Goal: Task Accomplishment & Management: Manage account settings

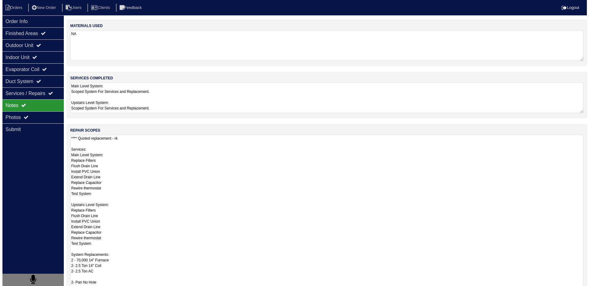
scroll to position [1, 0]
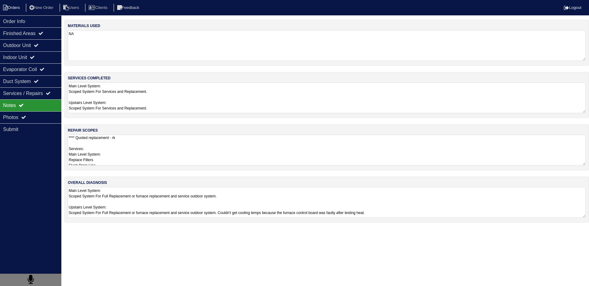
click at [15, 7] on li "Orders" at bounding box center [12, 8] width 25 height 8
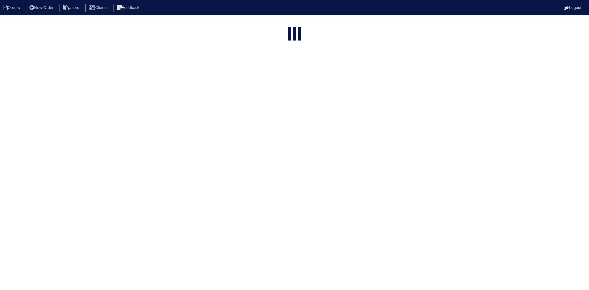
select select "15"
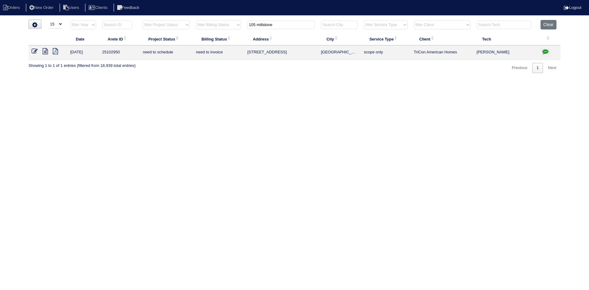
click at [292, 25] on input "105 millstone" at bounding box center [281, 25] width 68 height 9
type input "7457 misty"
click at [47, 50] on icon at bounding box center [45, 51] width 5 height 6
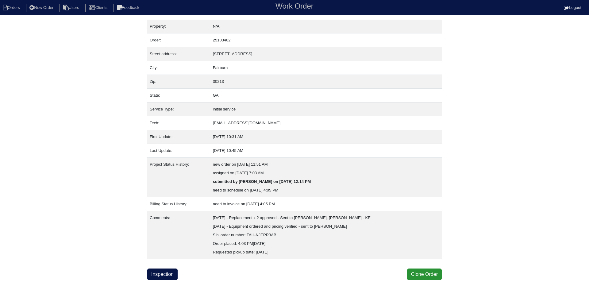
click at [504, 142] on div "Property: N/A Order: 25103402 Street address: [STREET_ADDRESS] City: [GEOGRAPHI…" at bounding box center [294, 150] width 589 height 261
click at [508, 82] on div "Property: N/A Order: 25103402 Street address: [STREET_ADDRESS] City: [GEOGRAPHI…" at bounding box center [294, 150] width 589 height 261
click at [165, 273] on link "Inspection" at bounding box center [162, 275] width 30 height 12
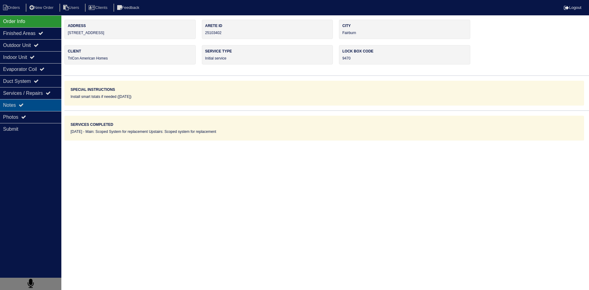
click at [37, 104] on div "Notes" at bounding box center [30, 105] width 61 height 12
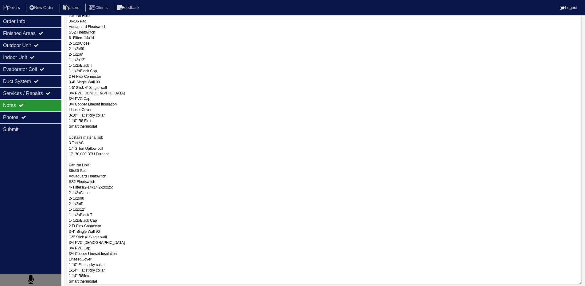
scroll to position [212, 0]
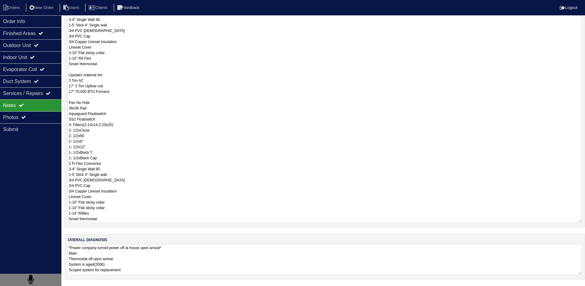
drag, startPoint x: 69, startPoint y: 138, endPoint x: 121, endPoint y: 292, distance: 162.1
click at [121, 286] on html "Orders New Order Users Clients Feedback Logout Orders New Order Users Clients M…" at bounding box center [292, 36] width 585 height 497
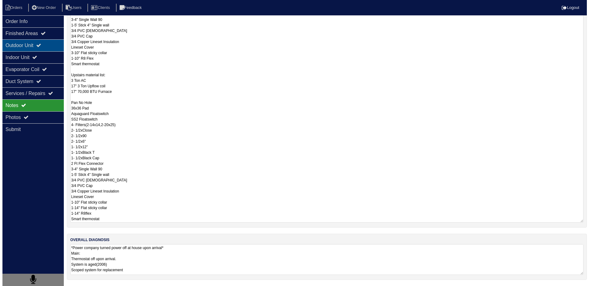
scroll to position [0, 0]
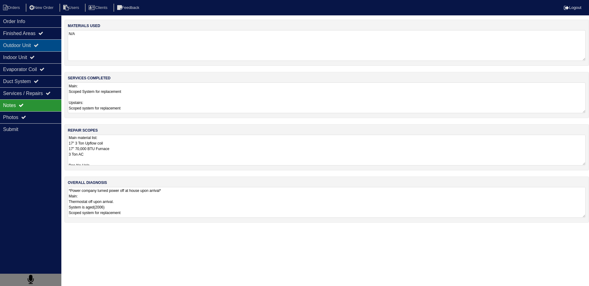
click at [17, 48] on div "Outdoor Unit" at bounding box center [30, 45] width 61 height 12
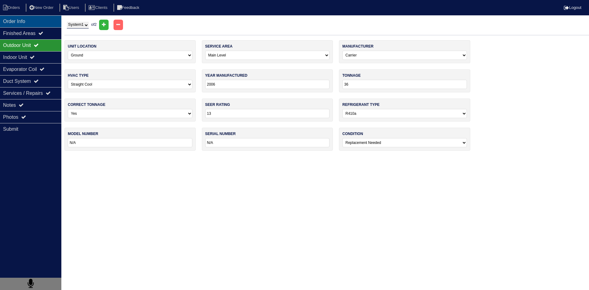
click at [25, 20] on div "Order Info" at bounding box center [30, 21] width 61 height 12
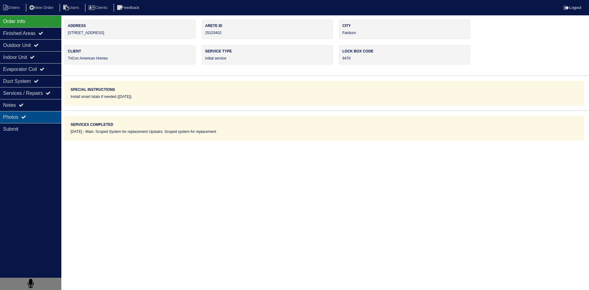
drag, startPoint x: 35, startPoint y: 108, endPoint x: 51, endPoint y: 114, distance: 17.6
click at [35, 107] on div "Notes" at bounding box center [30, 105] width 61 height 12
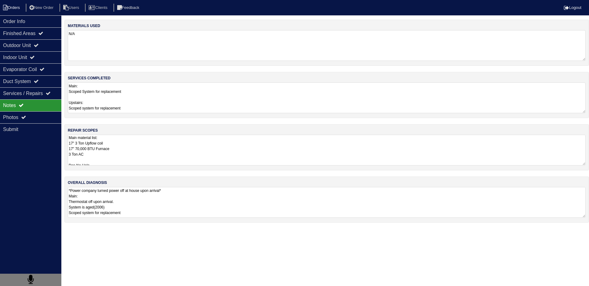
click at [18, 6] on li "Orders" at bounding box center [12, 8] width 25 height 8
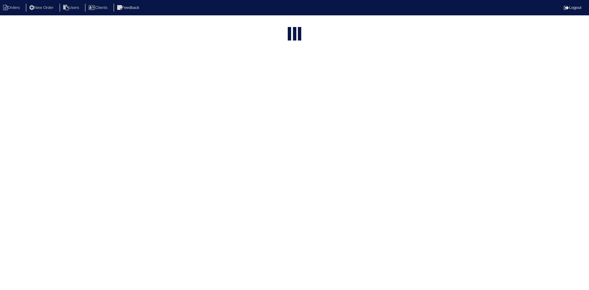
select select "15"
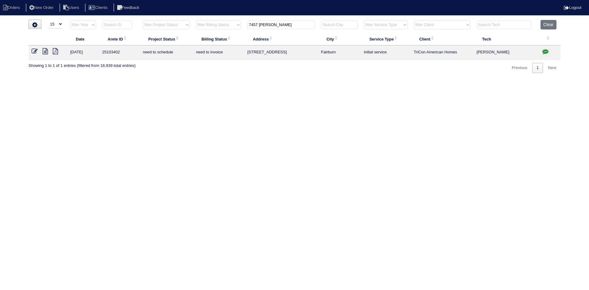
drag, startPoint x: 278, startPoint y: 27, endPoint x: 243, endPoint y: 27, distance: 34.1
click at [243, 27] on tr "filter Year -- Any Year -- 2025 2024 2023 2022 2021 2020 2019 filter Project St…" at bounding box center [295, 26] width 532 height 13
type input "221 Millstone"
click at [45, 50] on icon at bounding box center [45, 51] width 5 height 6
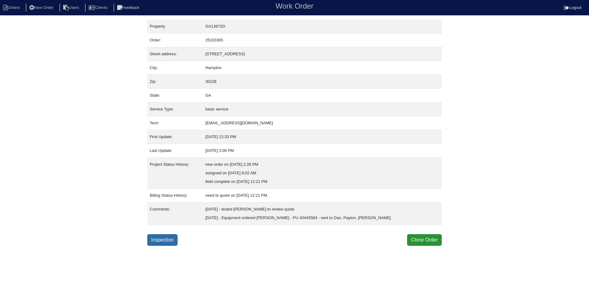
click at [165, 243] on link "Inspection" at bounding box center [162, 240] width 30 height 12
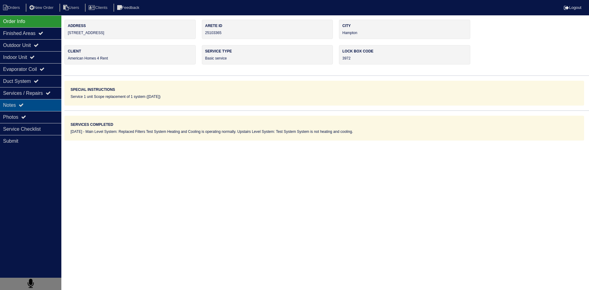
click at [44, 107] on div "Notes" at bounding box center [30, 105] width 61 height 12
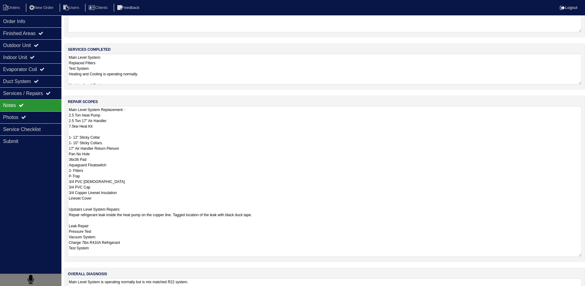
scroll to position [63, 0]
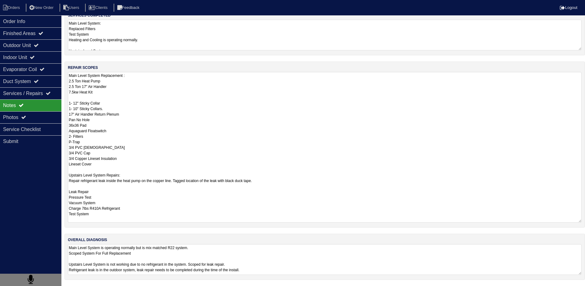
drag, startPoint x: 70, startPoint y: 138, endPoint x: 137, endPoint y: 285, distance: 161.4
click at [137, 285] on div "materials used 2- 16x20 Filters services completed Main Level System: Replaced …" at bounding box center [324, 121] width 520 height 328
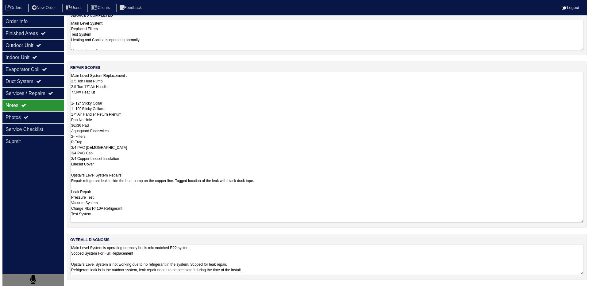
scroll to position [0, 0]
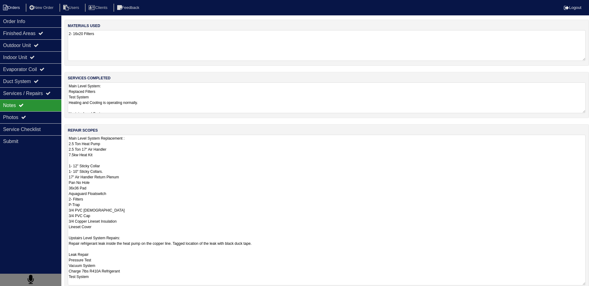
click at [23, 6] on li "Orders" at bounding box center [12, 8] width 25 height 8
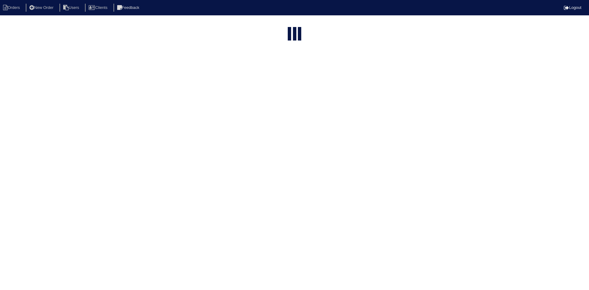
select select "15"
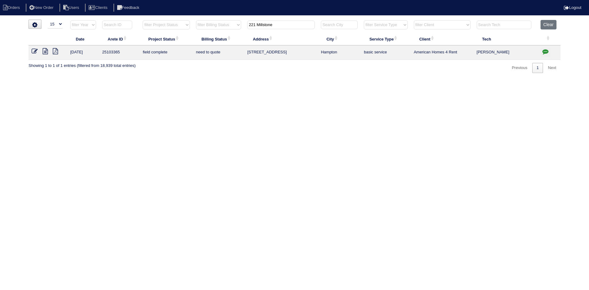
drag, startPoint x: 301, startPoint y: 26, endPoint x: 209, endPoint y: 25, distance: 92.1
click at [209, 25] on tr "filter Year -- Any Year -- 2025 2024 2023 2022 2021 2020 2019 filter Project St…" at bounding box center [295, 26] width 532 height 13
type input "6410 c"
click at [44, 51] on icon at bounding box center [45, 51] width 5 height 6
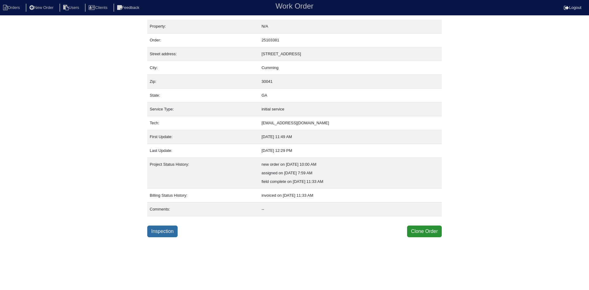
click at [159, 232] on link "Inspection" at bounding box center [162, 232] width 30 height 12
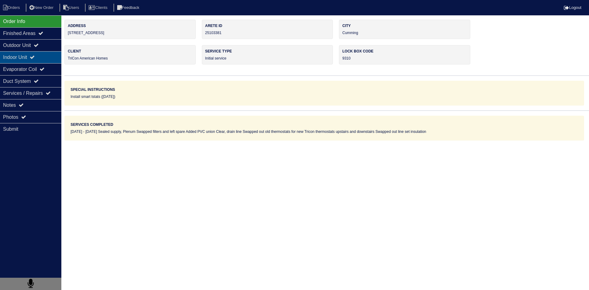
click at [15, 60] on div "Indoor Unit" at bounding box center [30, 57] width 61 height 12
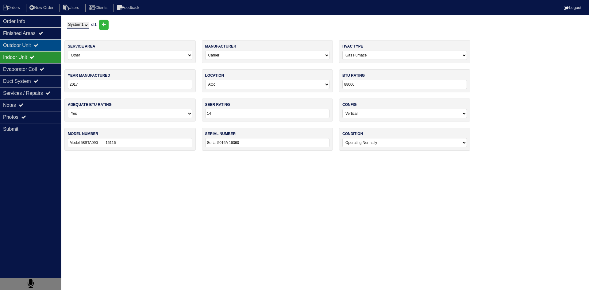
click at [17, 46] on div "Outdoor Unit" at bounding box center [30, 45] width 61 height 12
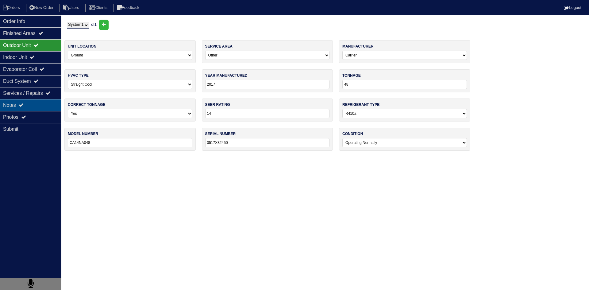
click at [37, 106] on div "Notes" at bounding box center [30, 105] width 61 height 12
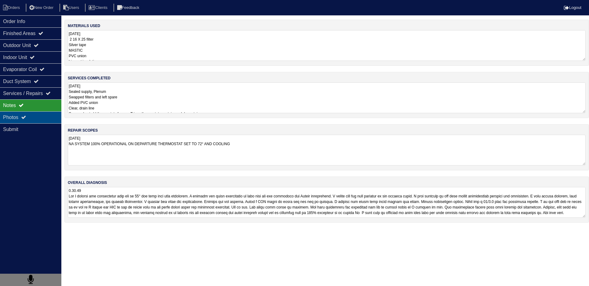
click at [36, 117] on div "Photos" at bounding box center [30, 117] width 61 height 12
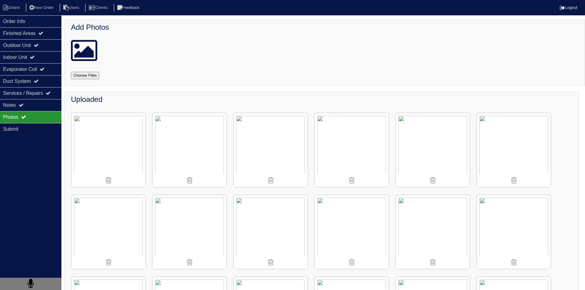
click at [515, 138] on img at bounding box center [514, 150] width 74 height 74
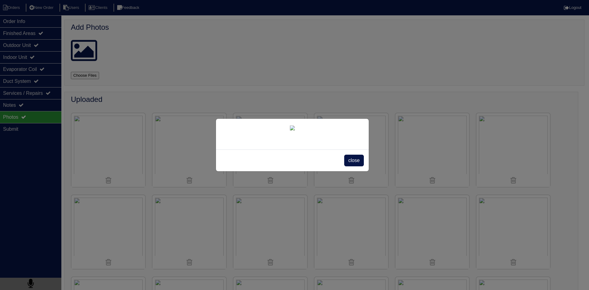
click at [426, 45] on div "close" at bounding box center [294, 145] width 589 height 290
click at [352, 166] on span "close" at bounding box center [353, 161] width 19 height 12
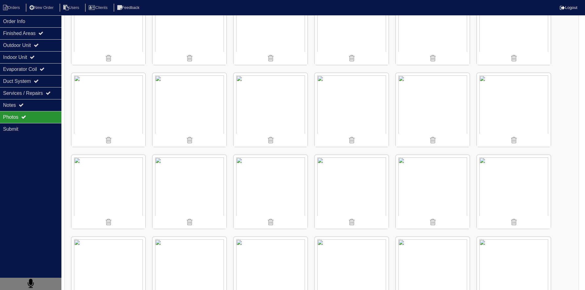
scroll to position [798, 0]
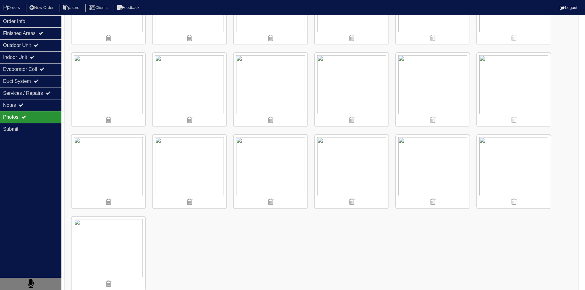
click at [290, 158] on img at bounding box center [271, 172] width 74 height 74
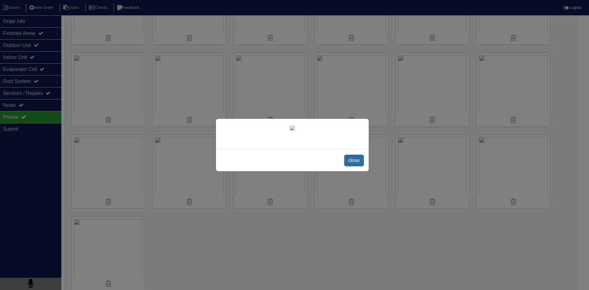
click at [355, 166] on span "close" at bounding box center [353, 161] width 19 height 12
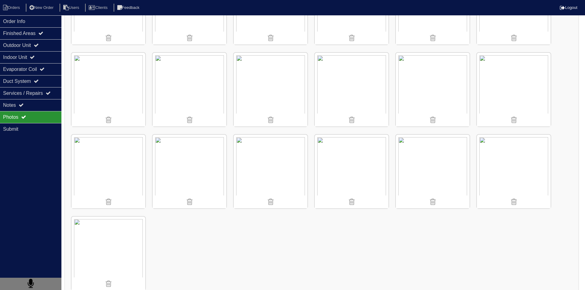
click at [108, 241] on img at bounding box center [109, 254] width 74 height 74
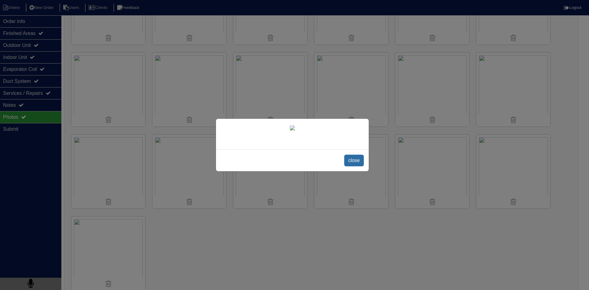
click at [352, 166] on span "close" at bounding box center [353, 161] width 19 height 12
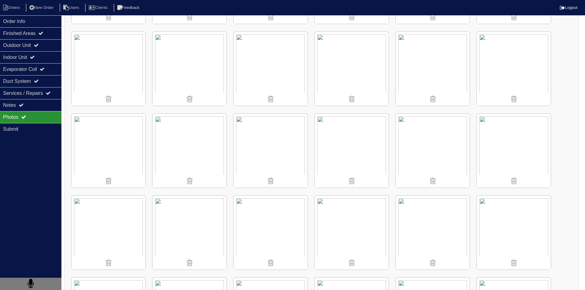
scroll to position [246, 0]
click at [14, 7] on li "Orders" at bounding box center [12, 8] width 25 height 8
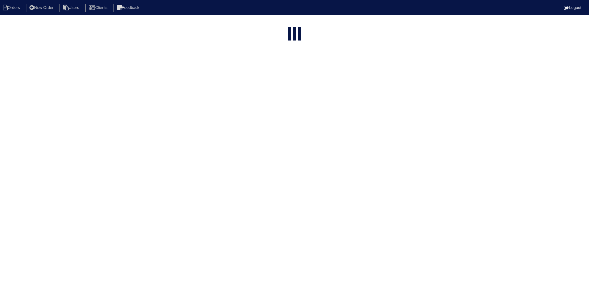
select select "15"
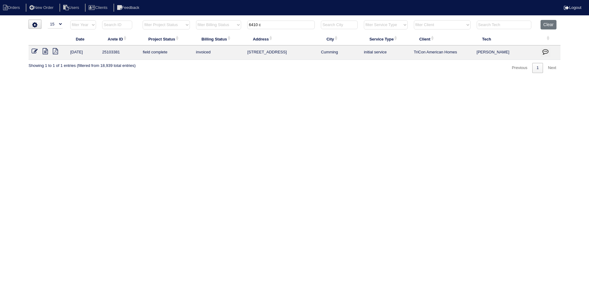
drag, startPoint x: 271, startPoint y: 26, endPoint x: 227, endPoint y: 26, distance: 43.9
click at [227, 26] on tr "filter Year -- Any Year -- 2025 2024 2023 2022 2021 2020 2019 filter Project St…" at bounding box center [295, 26] width 532 height 13
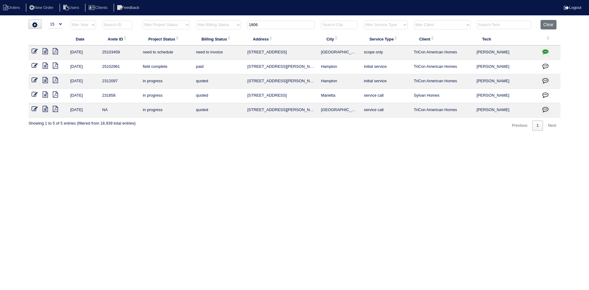
type input "1806"
click at [45, 53] on icon at bounding box center [45, 51] width 5 height 6
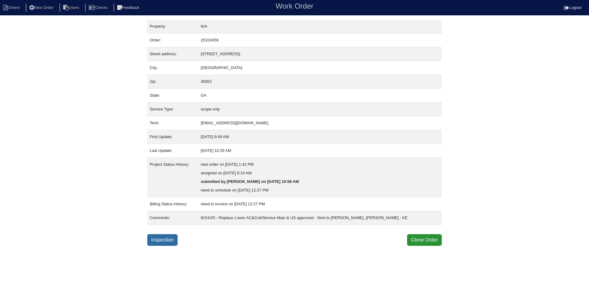
click at [164, 243] on link "Inspection" at bounding box center [162, 240] width 30 height 12
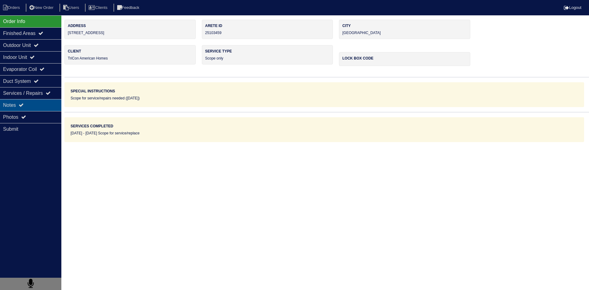
click at [34, 107] on div "Notes" at bounding box center [30, 105] width 61 height 12
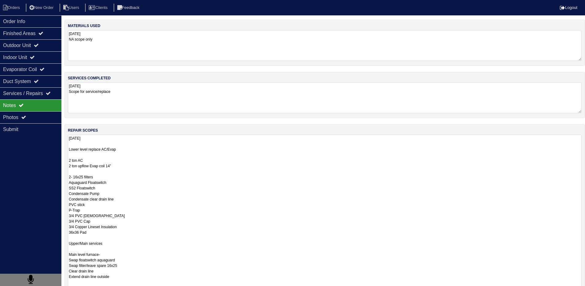
click at [113, 144] on textarea "9.19.25 Lower level replace AC/Evap 2 ton AC 2 ton upflow Evap coil 14” 2- 16x2…" at bounding box center [325, 242] width 514 height 217
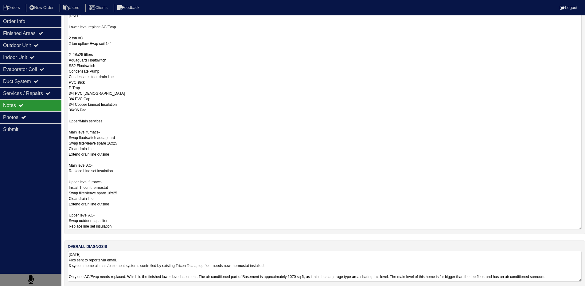
scroll to position [129, 0]
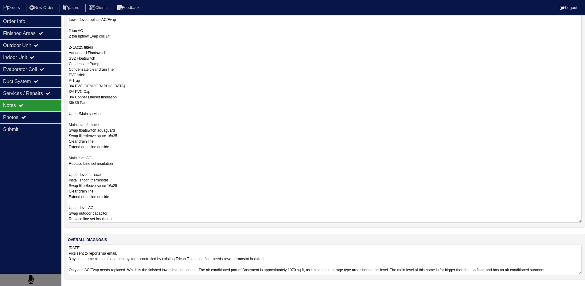
drag, startPoint x: 69, startPoint y: 150, endPoint x: 117, endPoint y: 296, distance: 153.8
click at [117, 286] on html "Orders New Order Users Clients Feedback Logout Orders New Order Users Clients M…" at bounding box center [292, 78] width 585 height 414
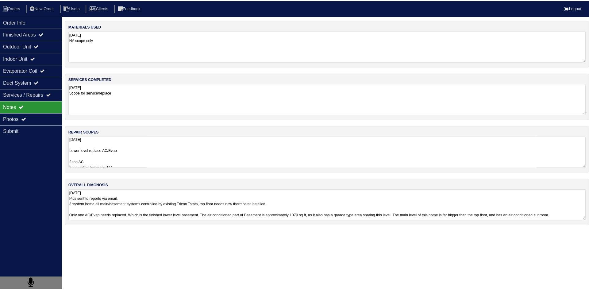
scroll to position [0, 0]
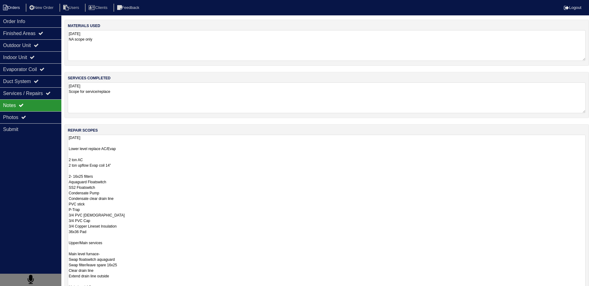
click at [21, 6] on li "Orders" at bounding box center [12, 8] width 25 height 8
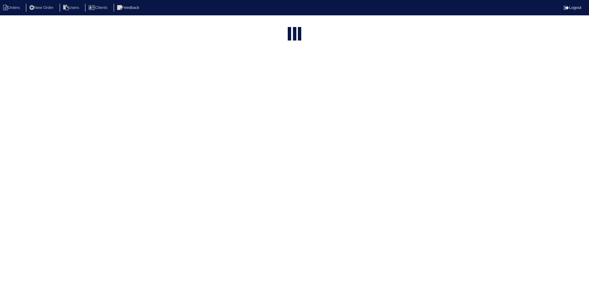
select select "15"
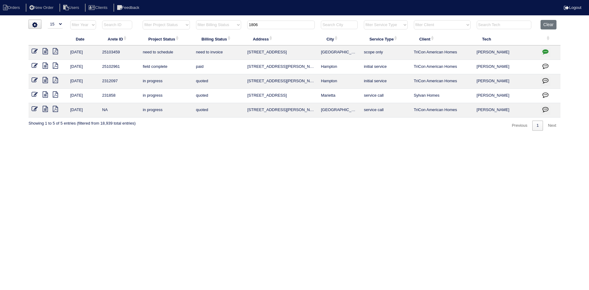
click at [292, 25] on input "1806" at bounding box center [281, 25] width 68 height 9
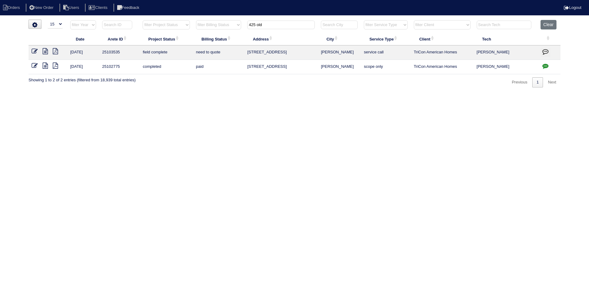
type input "425 old"
click at [46, 50] on icon at bounding box center [45, 51] width 5 height 6
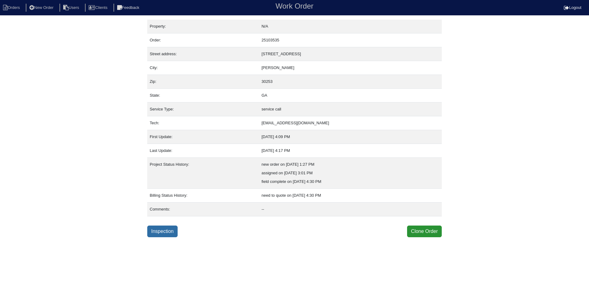
click at [160, 235] on link "Inspection" at bounding box center [162, 232] width 30 height 12
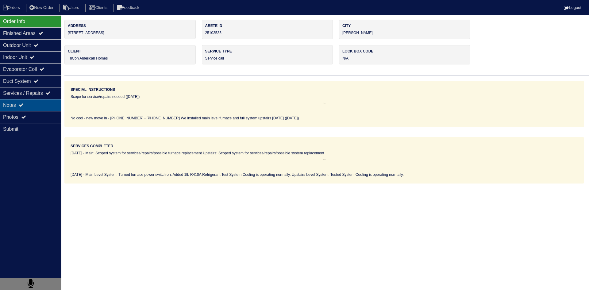
click at [36, 108] on div "Notes" at bounding box center [30, 105] width 61 height 12
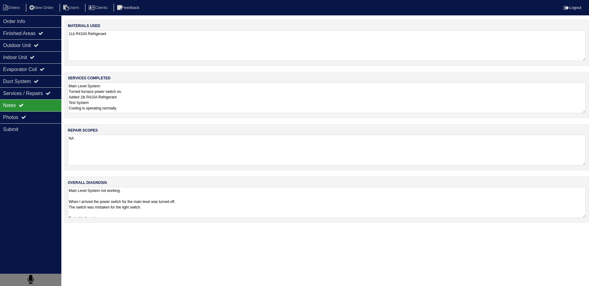
click at [113, 153] on textarea "NA" at bounding box center [327, 149] width 518 height 31
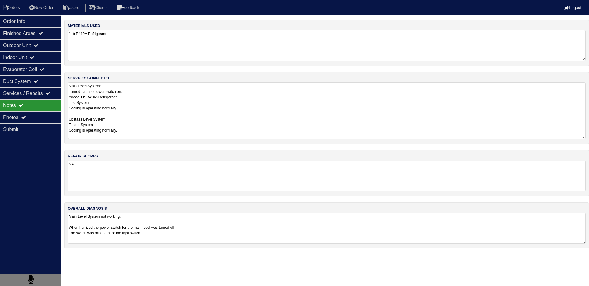
click at [134, 103] on textarea "Main Level System: Turned furnace power switch on. Added 1lb R410A Refrigerant …" at bounding box center [327, 110] width 518 height 56
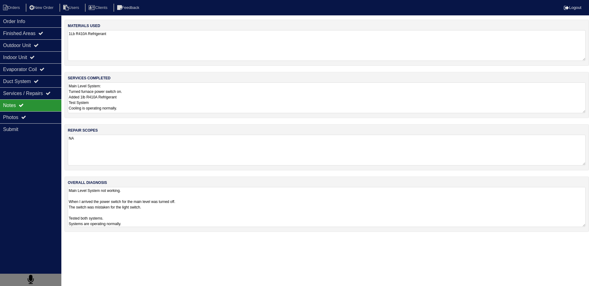
click at [197, 236] on div "materials used 1Lb R410A Refrigerant services completed Main Level System: Turn…" at bounding box center [326, 129] width 525 height 218
